Goal: Navigation & Orientation: Find specific page/section

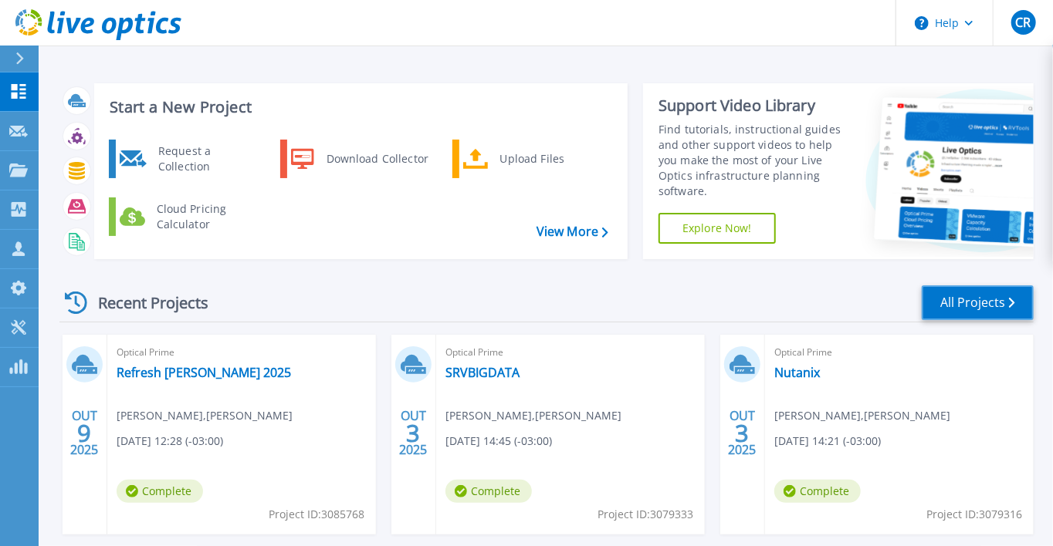
click at [985, 299] on link "All Projects" at bounding box center [977, 303] width 112 height 35
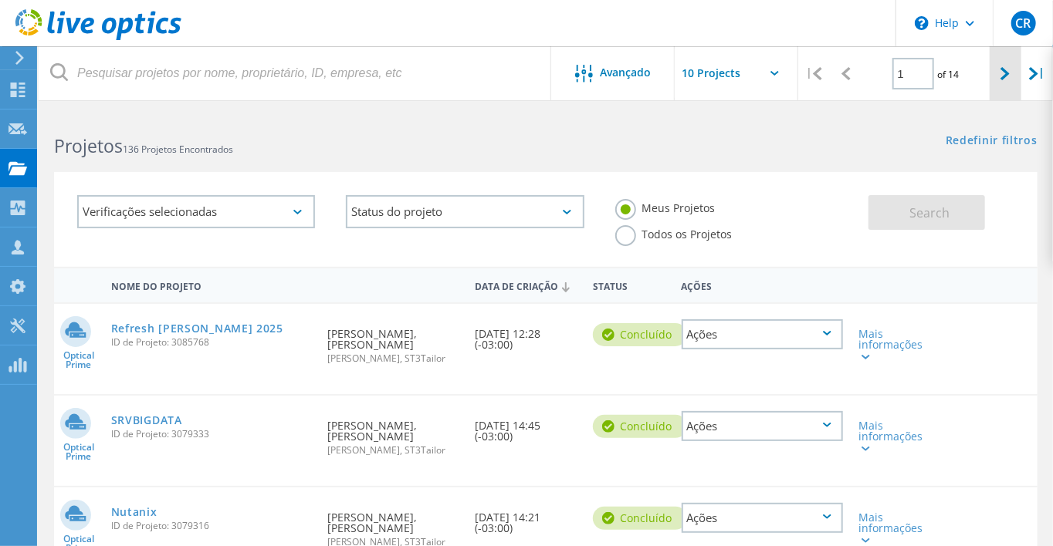
click at [1006, 70] on icon at bounding box center [1004, 73] width 9 height 13
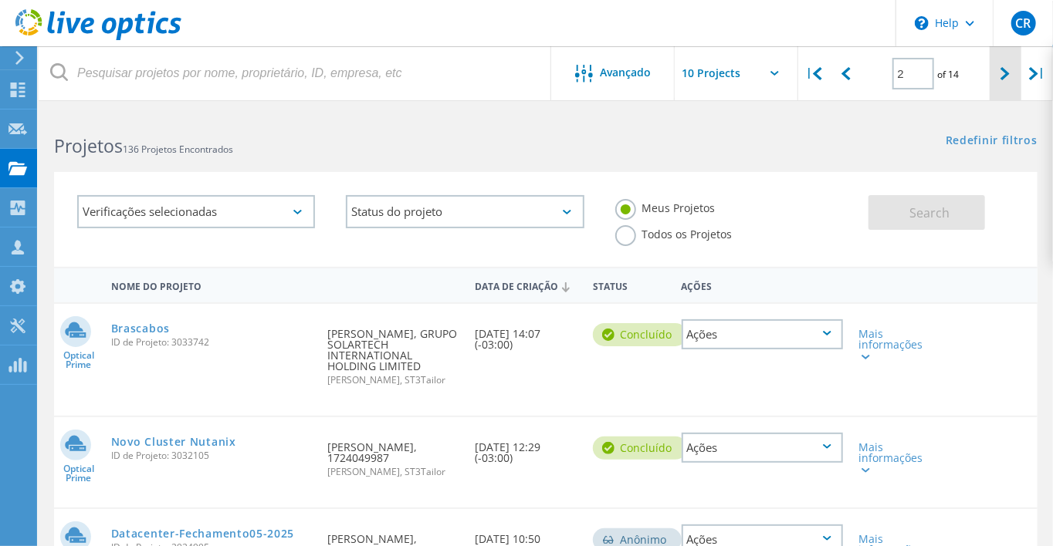
click at [997, 85] on div at bounding box center [1005, 73] width 32 height 55
type input "3"
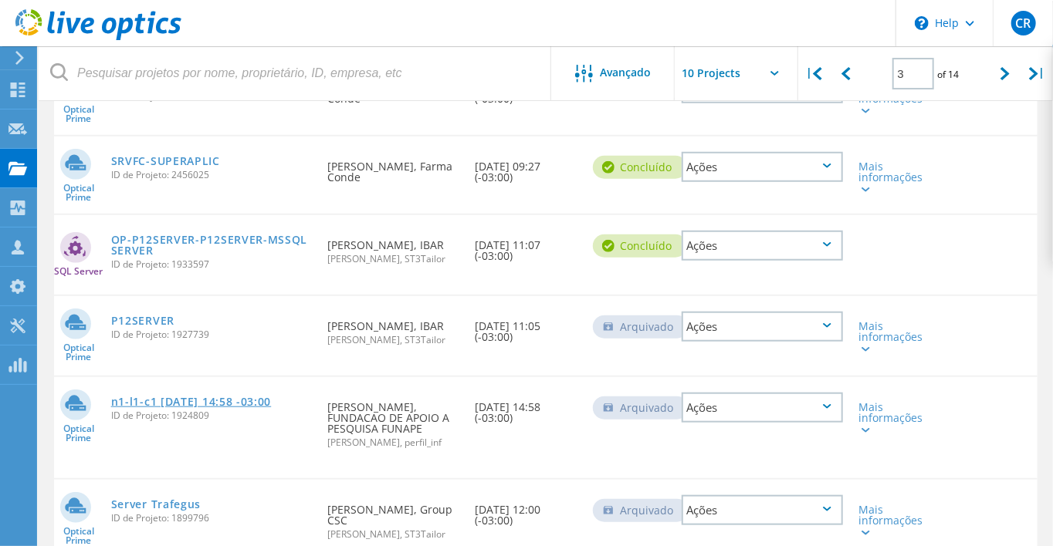
scroll to position [392, 0]
